Goal: Information Seeking & Learning: Learn about a topic

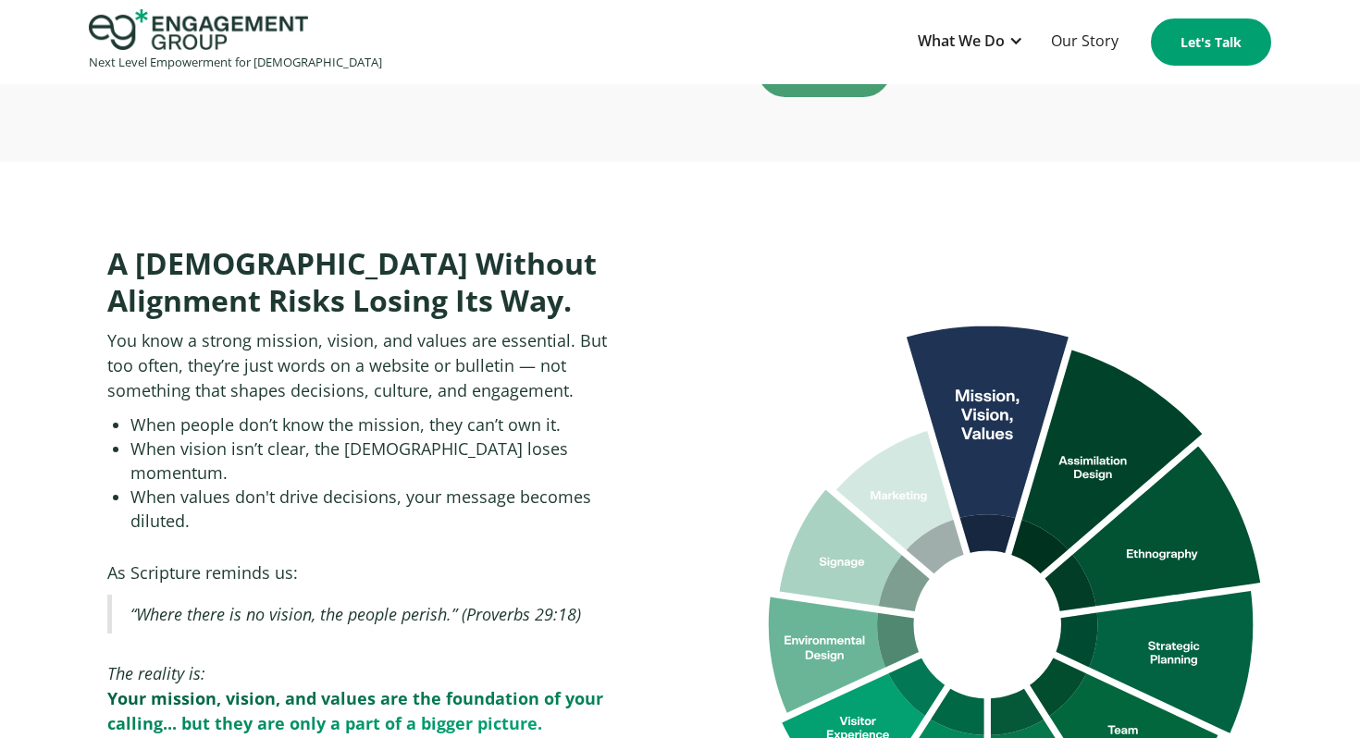
scroll to position [687, 0]
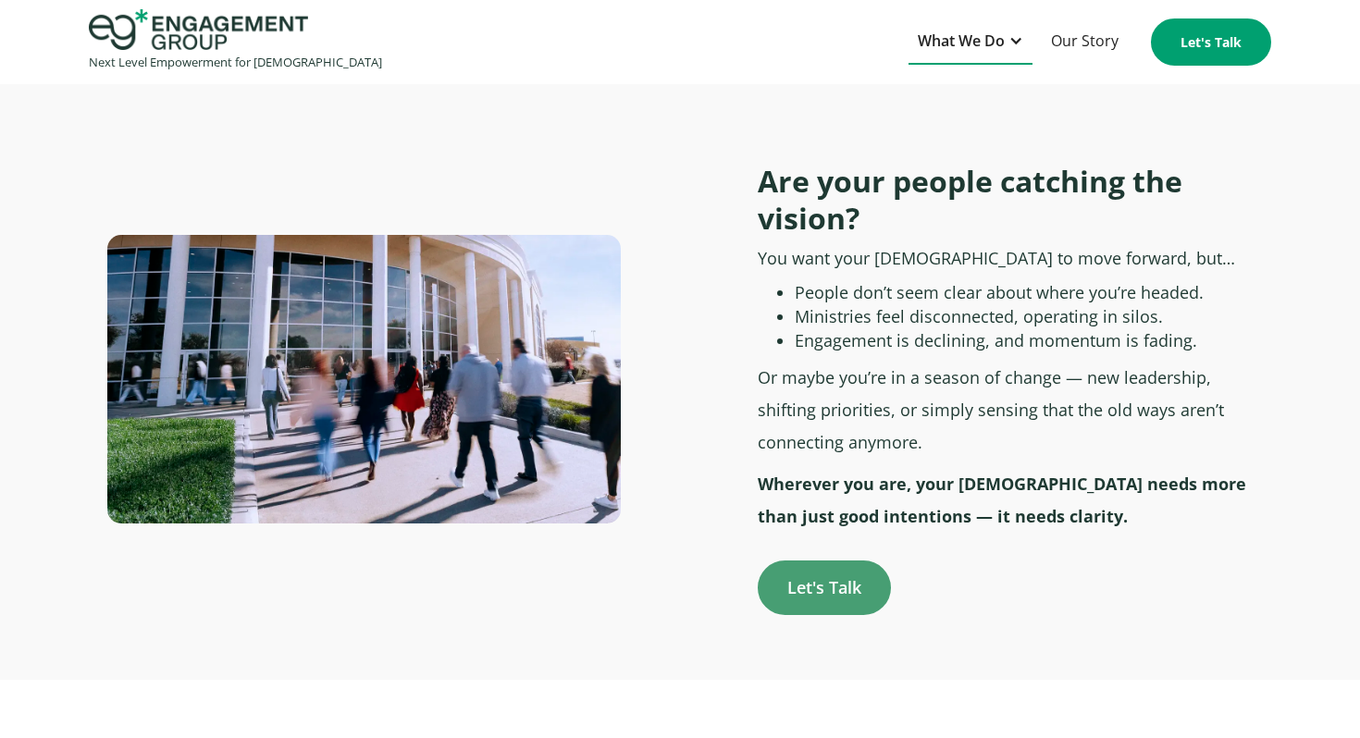
click at [940, 51] on div "What We Do" at bounding box center [961, 41] width 87 height 25
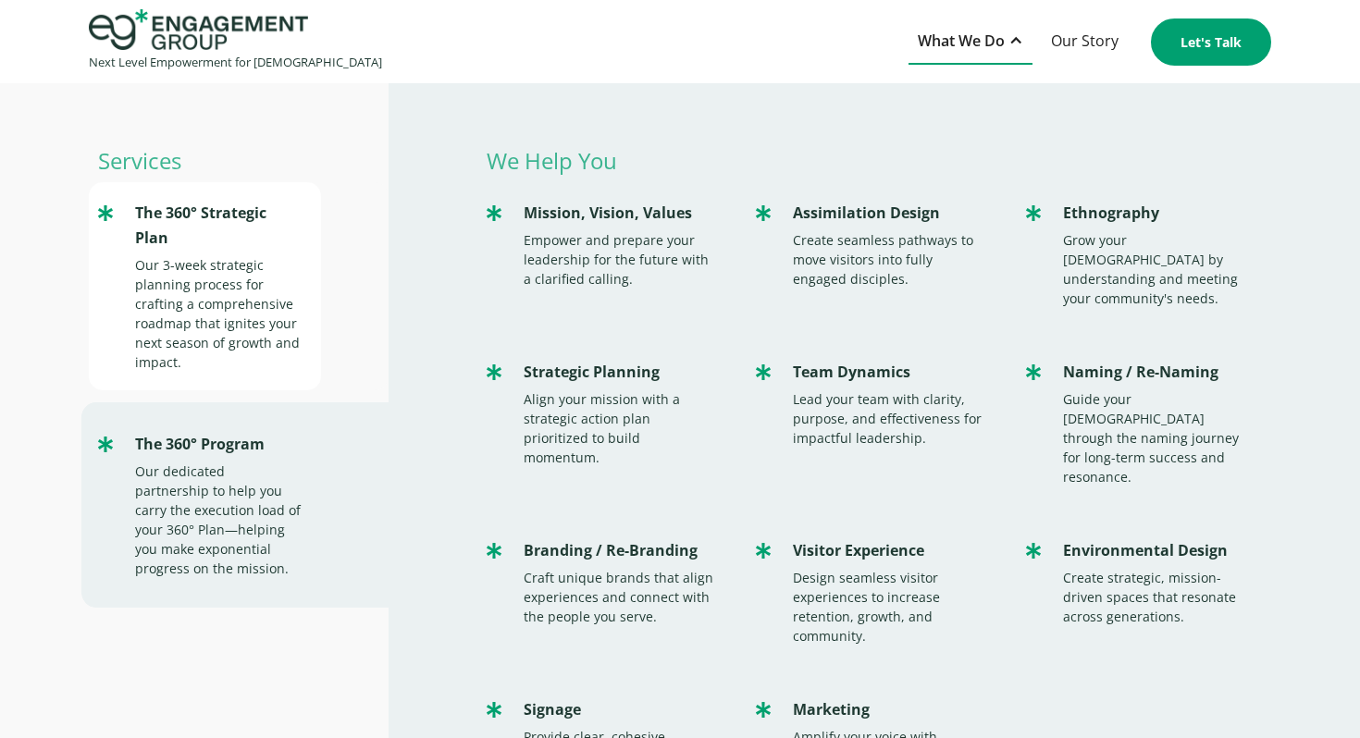
click at [204, 303] on div "Our 3-week strategic planning process for crafting a comprehensive roadmap that…" at bounding box center [218, 313] width 167 height 117
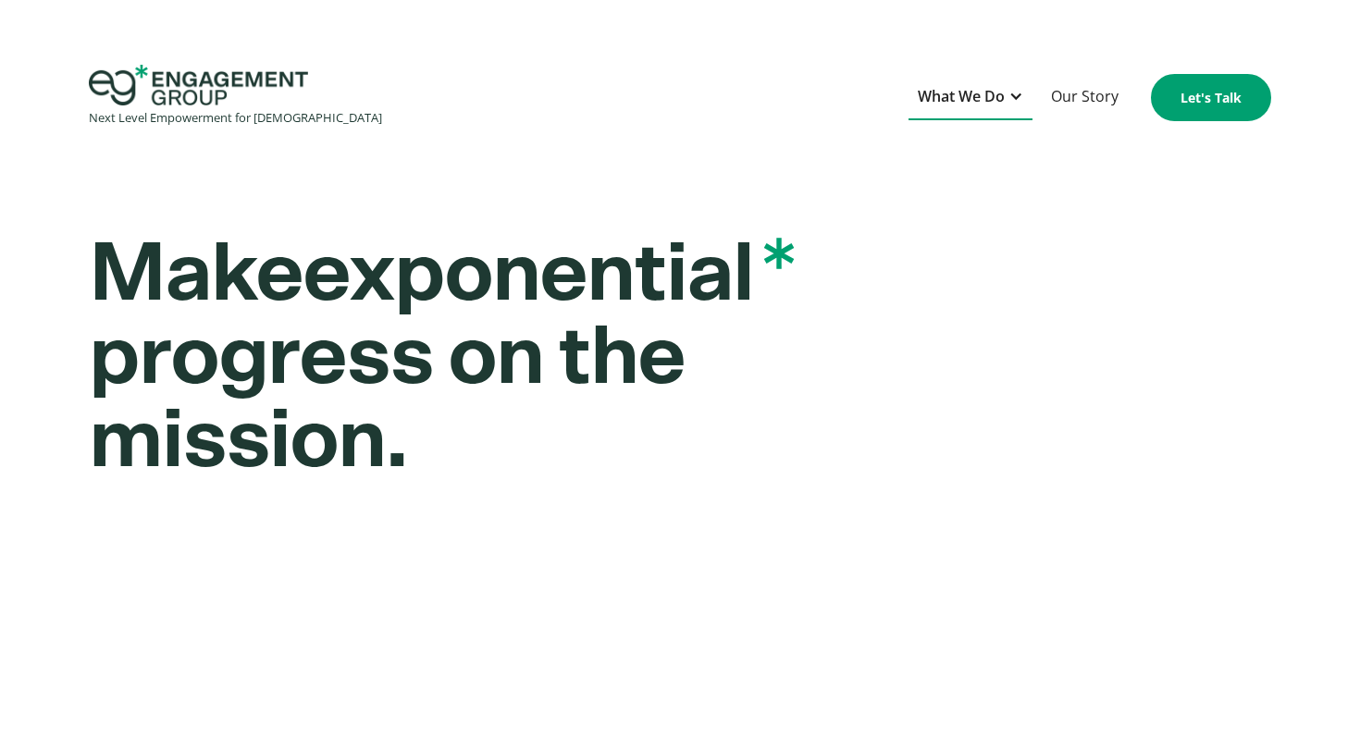
click at [973, 93] on div "What We Do" at bounding box center [961, 96] width 87 height 25
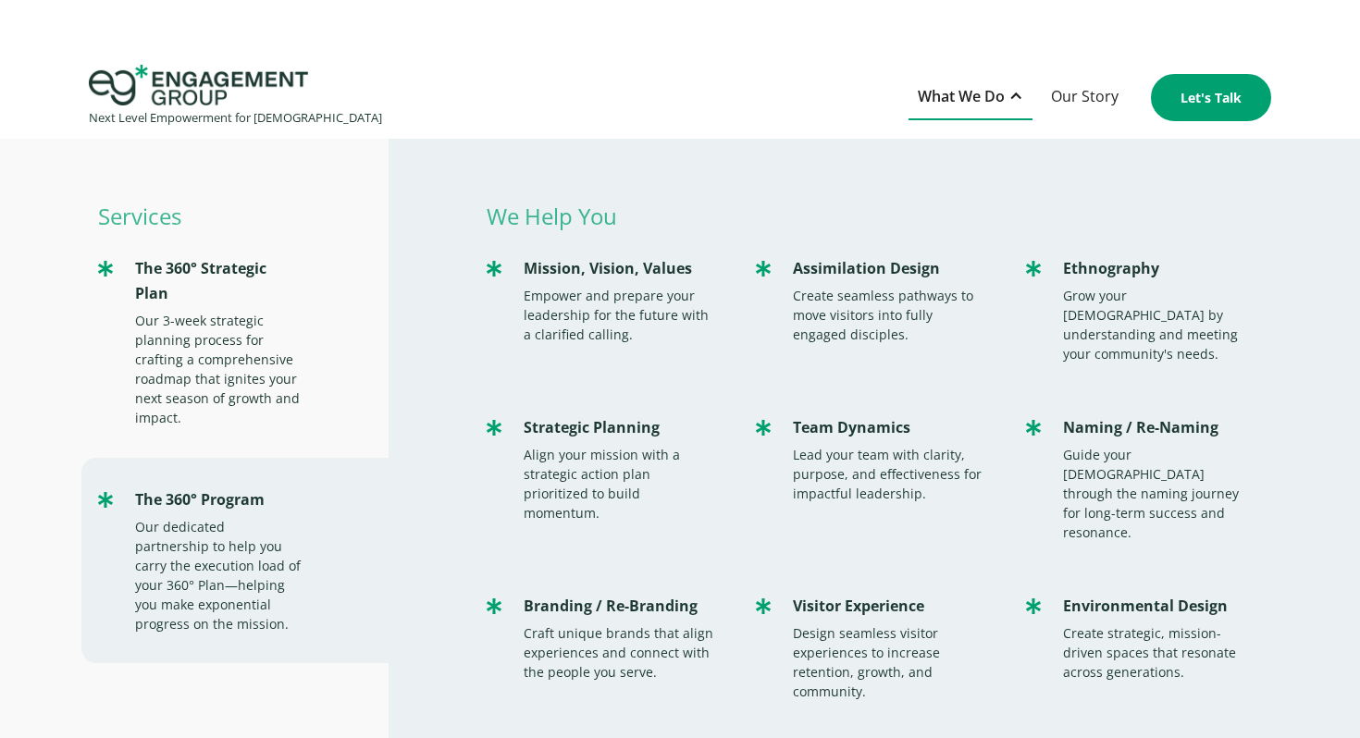
click at [973, 93] on div "What We Do" at bounding box center [961, 96] width 87 height 25
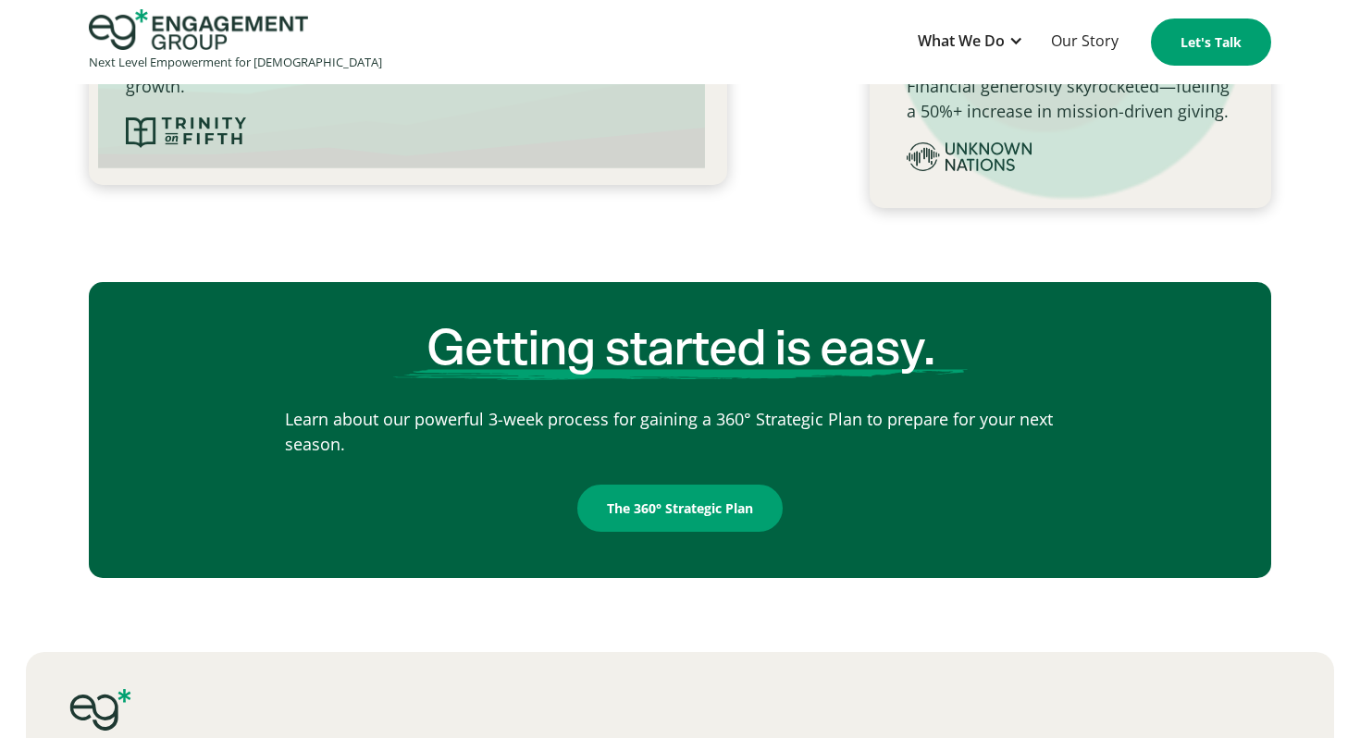
scroll to position [2751, 0]
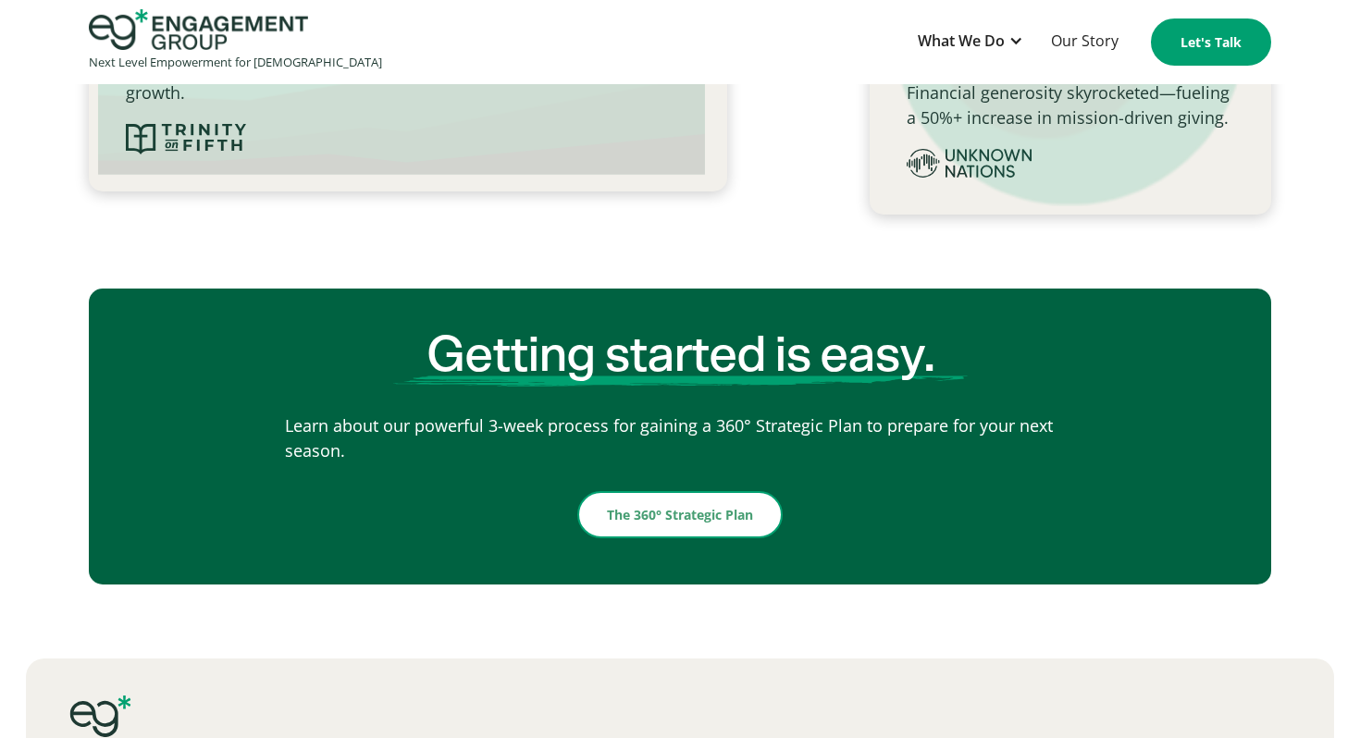
click at [699, 491] on link "The 360° Strategic Plan" at bounding box center [679, 514] width 205 height 47
